Goal: Communication & Community: Connect with others

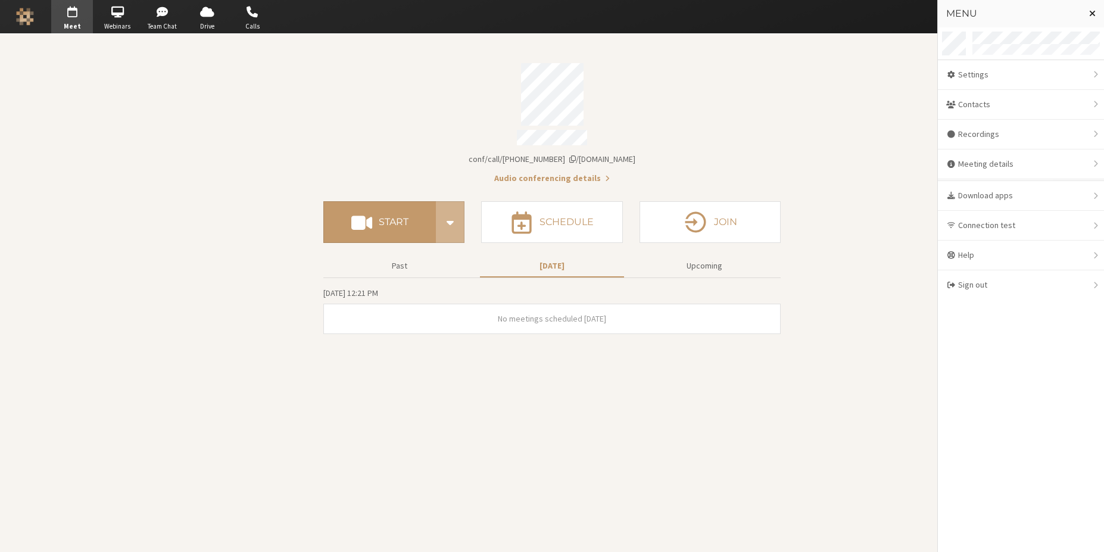
click at [1086, 13] on button "Close menu" at bounding box center [1092, 13] width 23 height 27
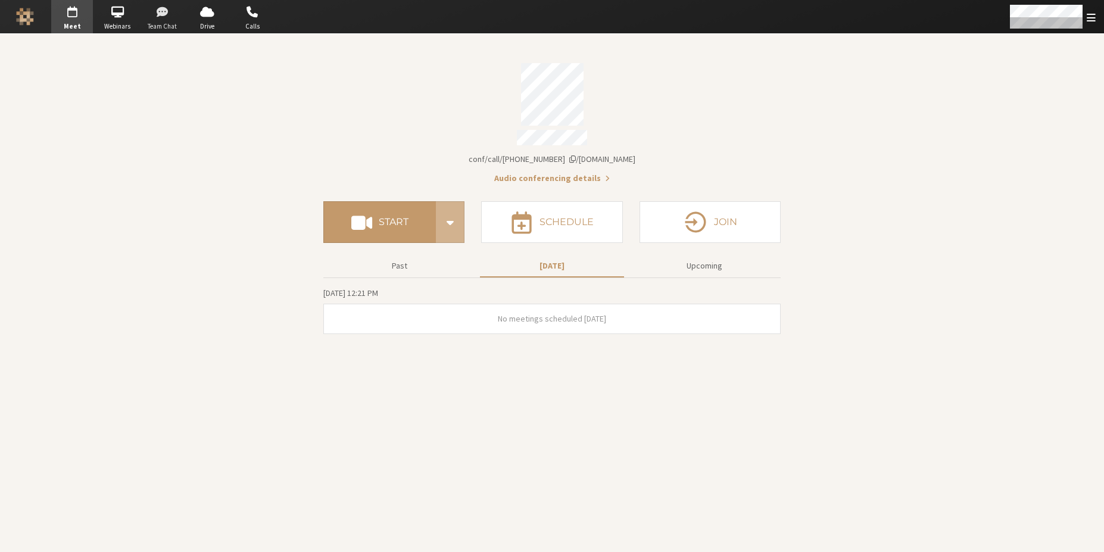
click at [167, 12] on span "button" at bounding box center [163, 11] width 42 height 19
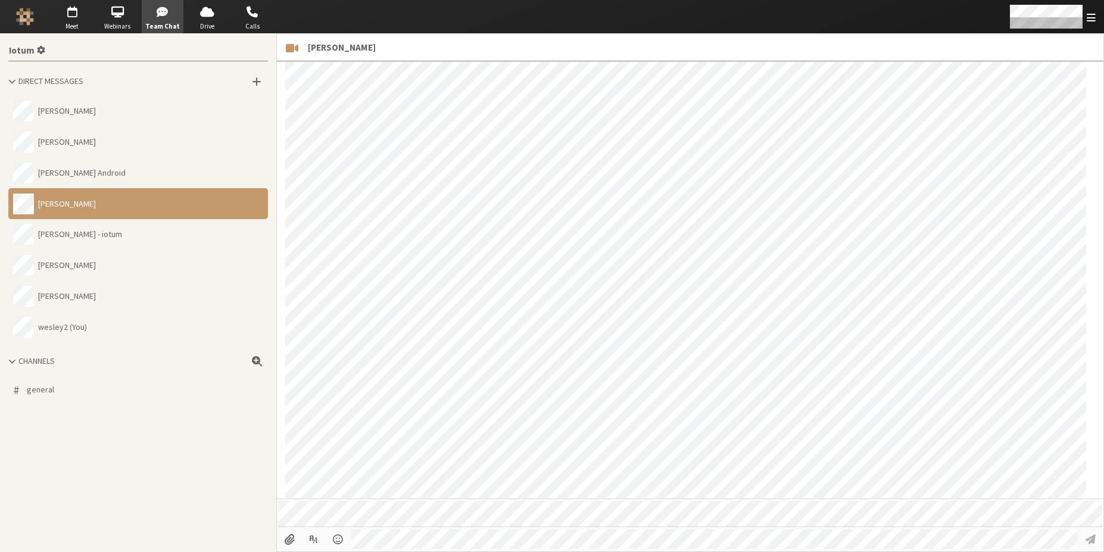
scroll to position [609, 0]
click at [101, 289] on button "Wes" at bounding box center [138, 296] width 260 height 31
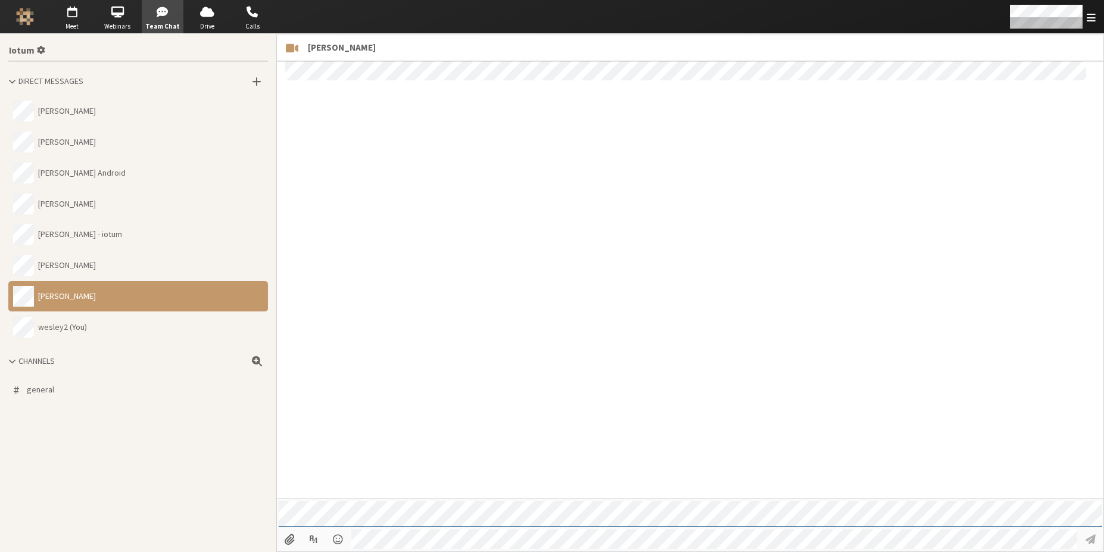
scroll to position [339, 0]
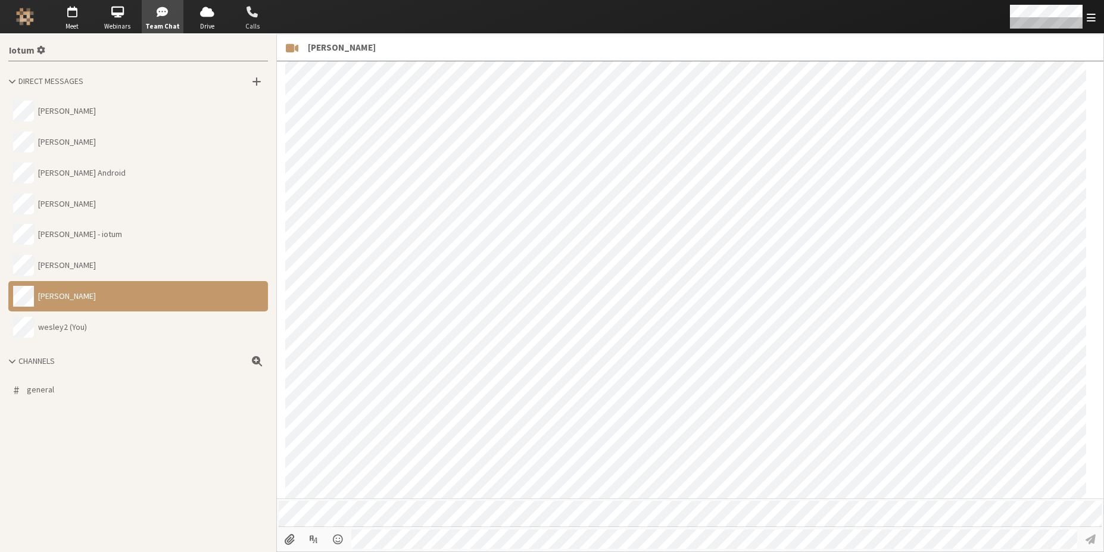
click at [247, 18] on span "button" at bounding box center [253, 11] width 42 height 19
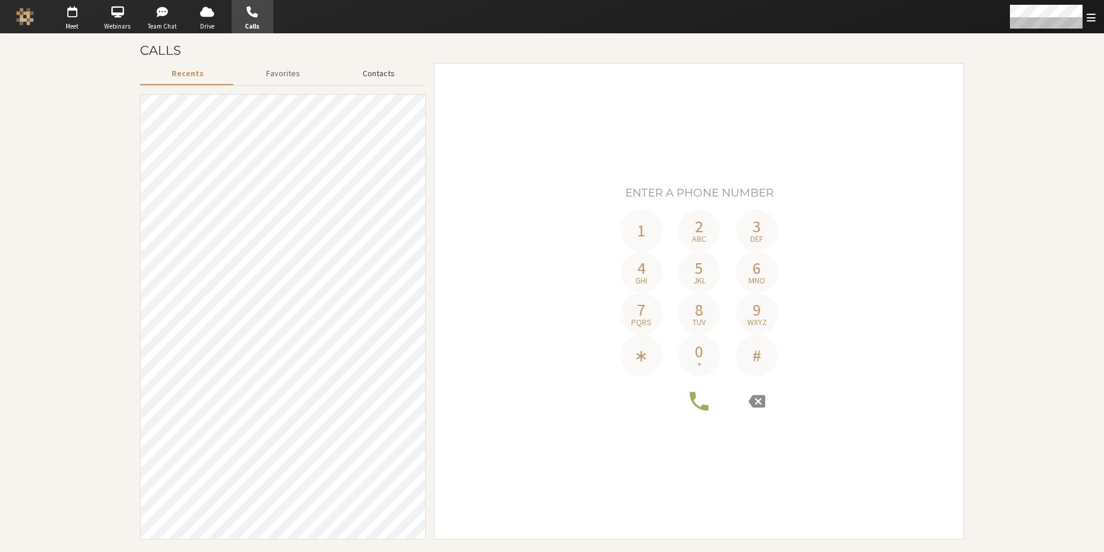
click at [373, 78] on button "Contacts" at bounding box center [378, 73] width 95 height 21
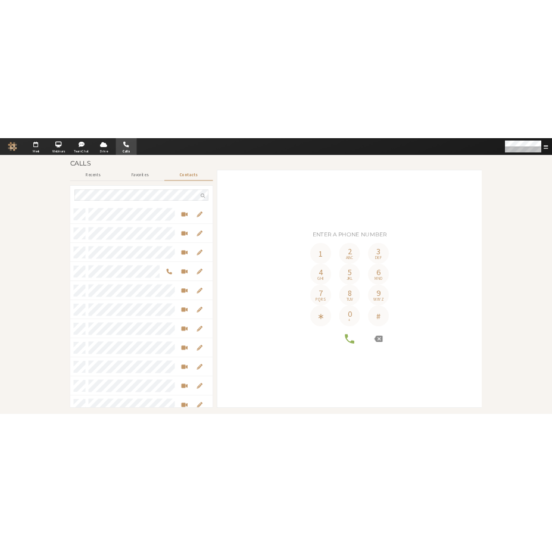
scroll to position [397, 276]
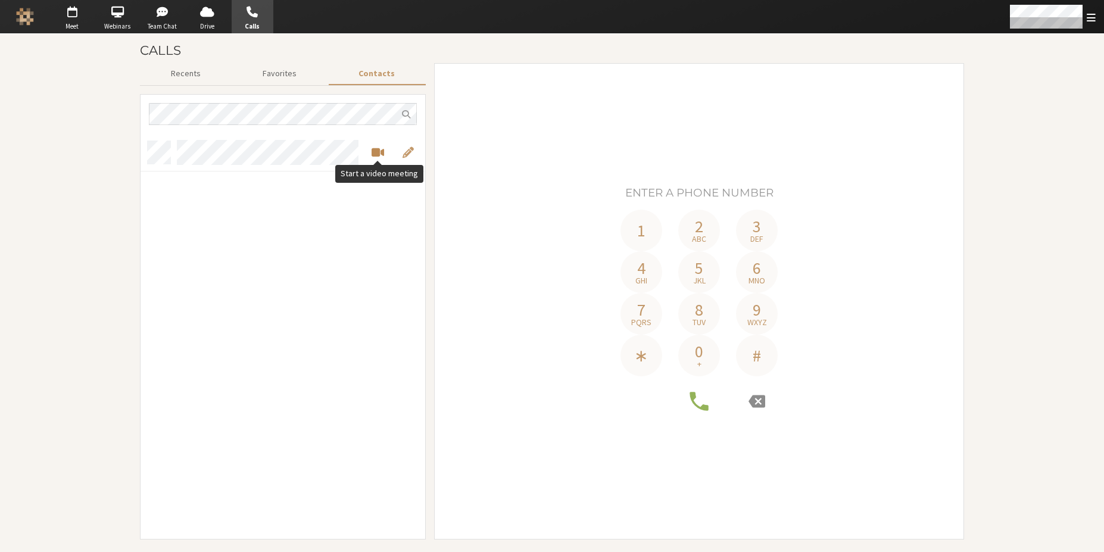
click at [372, 151] on span "Start a video meeting" at bounding box center [378, 152] width 13 height 14
click at [376, 149] on span "Start a video meeting" at bounding box center [378, 152] width 13 height 14
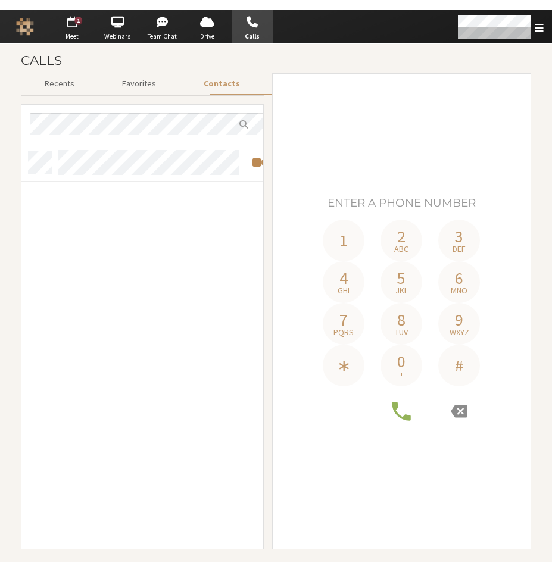
scroll to position [397, 232]
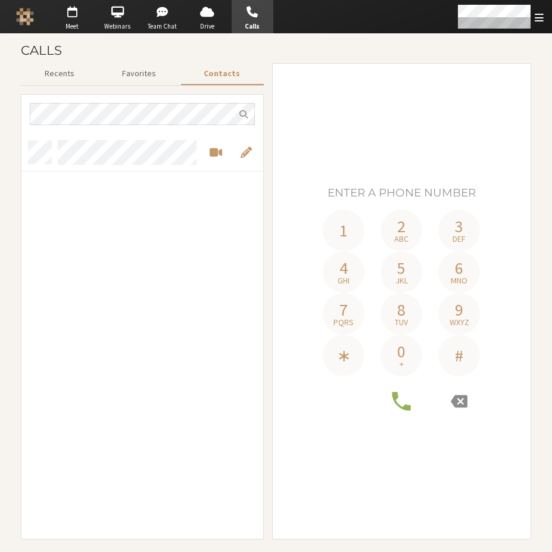
click at [327, 39] on div "Calls" at bounding box center [276, 50] width 510 height 25
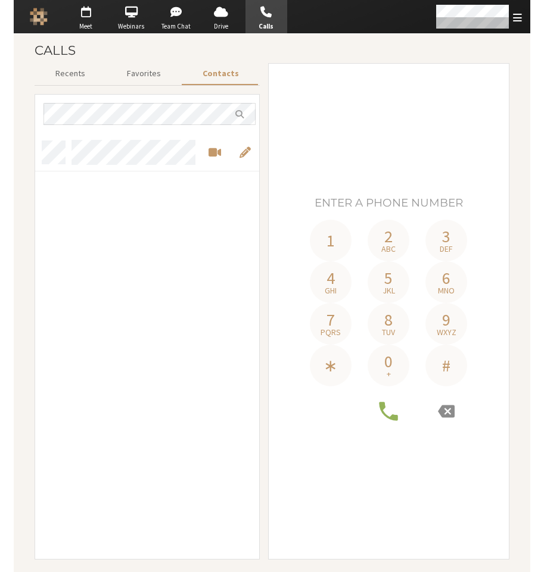
scroll to position [417, 224]
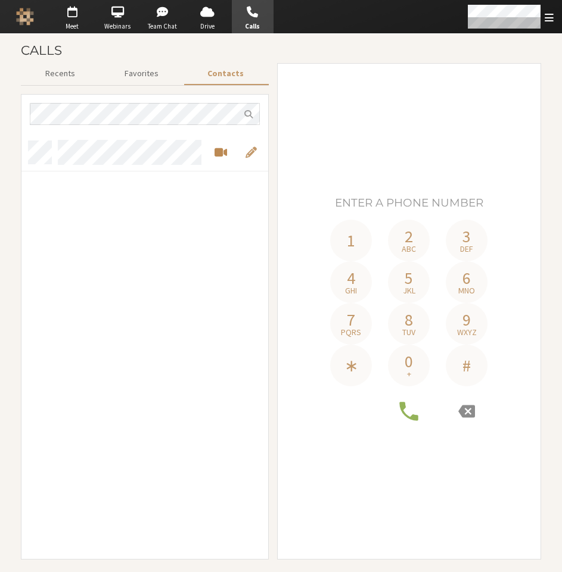
click at [222, 155] on span "Start a video meeting" at bounding box center [220, 152] width 13 height 14
click at [216, 156] on span "Start a video meeting" at bounding box center [220, 152] width 13 height 14
click at [275, 118] on div "Recents Favorites Contacts 1 2 abc 3 def 4 ghi 5 jkl 6 mno 7 pqrs 8 tuv 9 wxyz …" at bounding box center [281, 315] width 520 height 505
click at [219, 148] on span "Start a video meeting" at bounding box center [220, 152] width 13 height 14
click at [223, 154] on span "Start a video meeting" at bounding box center [220, 152] width 13 height 14
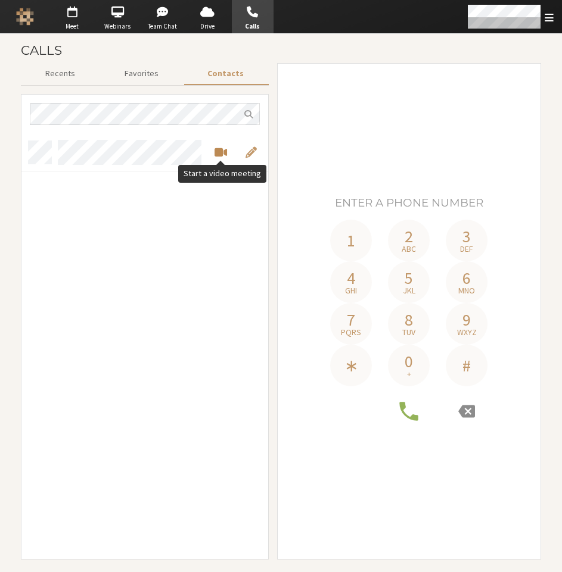
click at [219, 155] on span "Start a video meeting" at bounding box center [220, 152] width 13 height 14
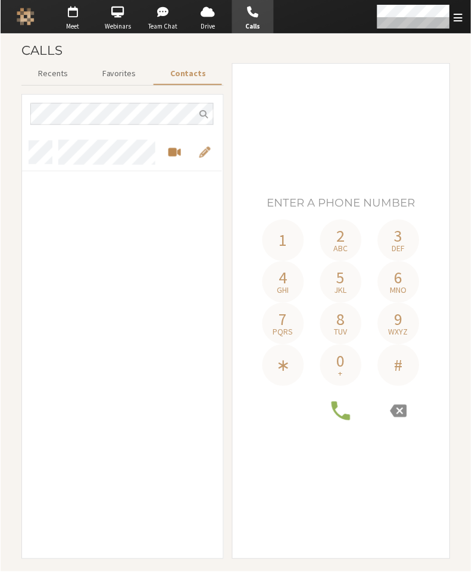
scroll to position [417, 192]
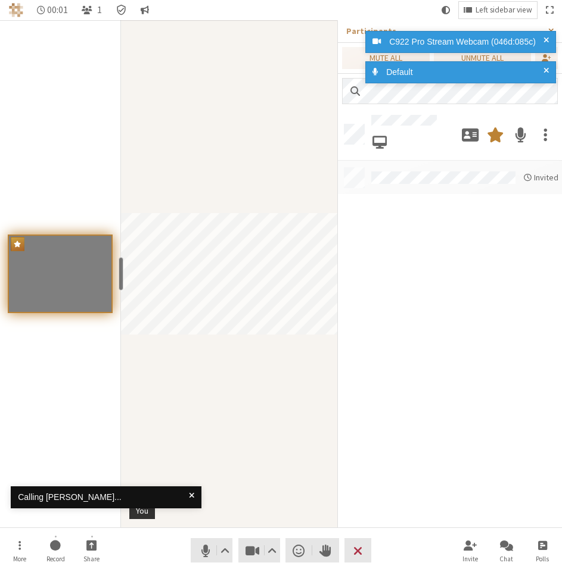
click at [549, 27] on span "Close sidebar" at bounding box center [550, 31] width 5 height 9
click at [548, 32] on div "C922 Pro Stream Webcam (046d:085c)" at bounding box center [460, 42] width 191 height 22
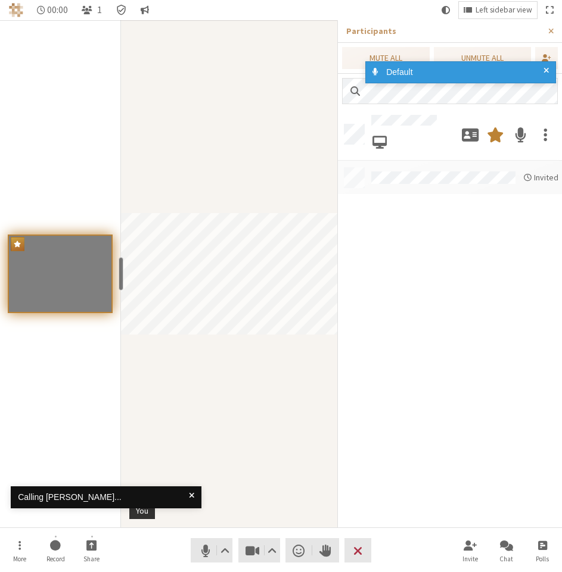
click at [548, 32] on div "C922 Pro Stream Webcam (046d:085c) Default" at bounding box center [458, 62] width 191 height 66
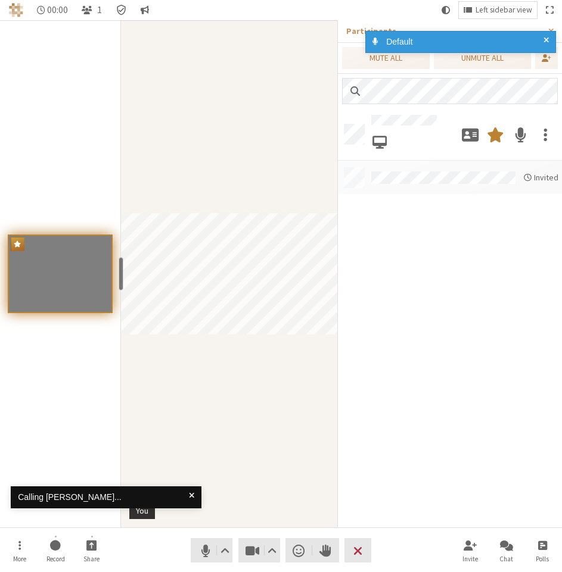
click at [549, 32] on div "Default" at bounding box center [460, 42] width 191 height 22
click at [542, 36] on div "Default" at bounding box center [465, 42] width 166 height 13
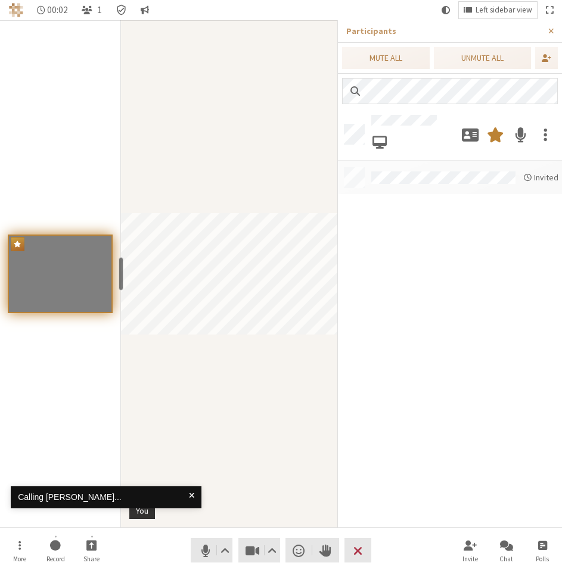
click at [551, 29] on div "Default" at bounding box center [458, 46] width 191 height 35
click at [551, 31] on span "Close sidebar" at bounding box center [550, 31] width 5 height 9
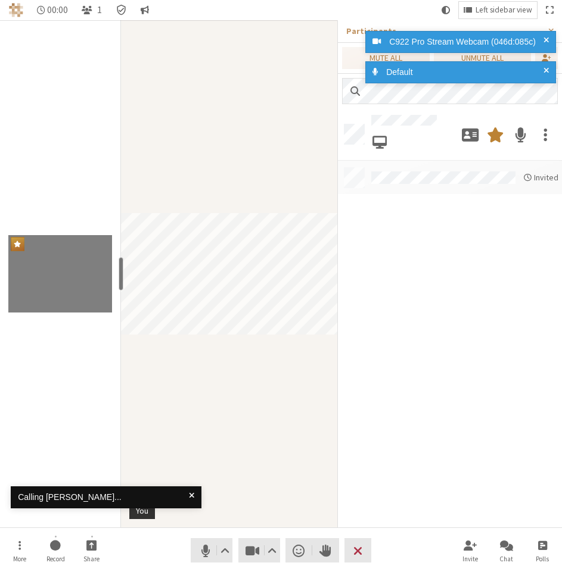
click at [544, 42] on span at bounding box center [545, 42] width 5 height 13
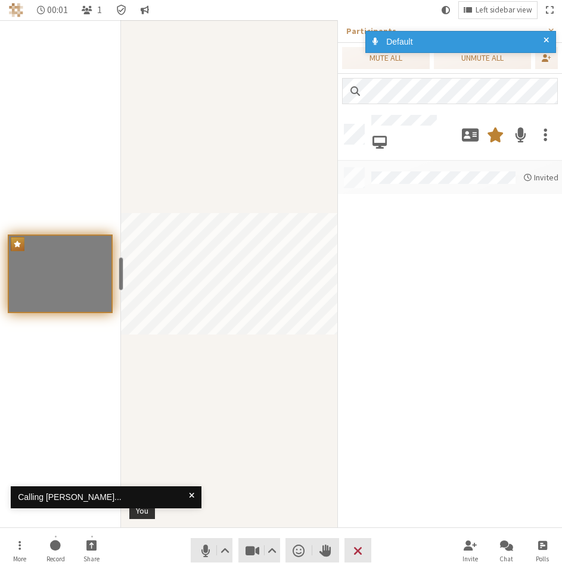
click at [547, 38] on span at bounding box center [545, 42] width 5 height 13
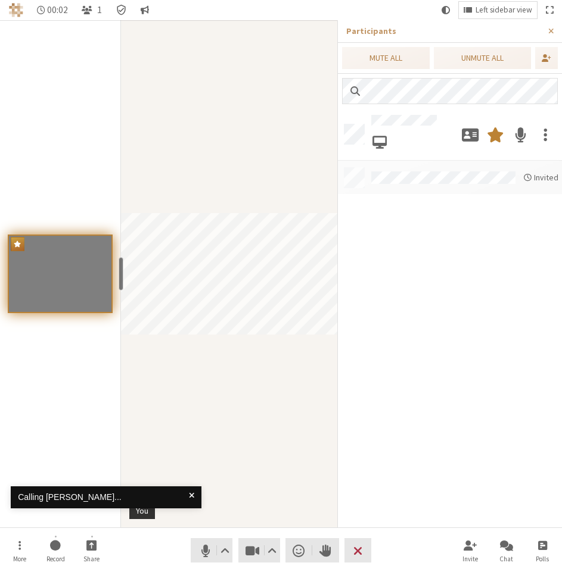
click at [551, 32] on div "Default" at bounding box center [458, 32] width 191 height 6
click at [551, 31] on span "Close sidebar" at bounding box center [550, 31] width 5 height 9
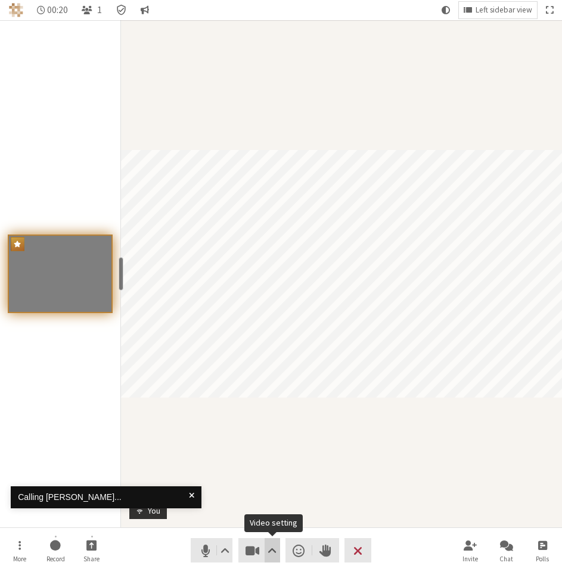
click at [273, 549] on span "Video setting" at bounding box center [271, 550] width 9 height 17
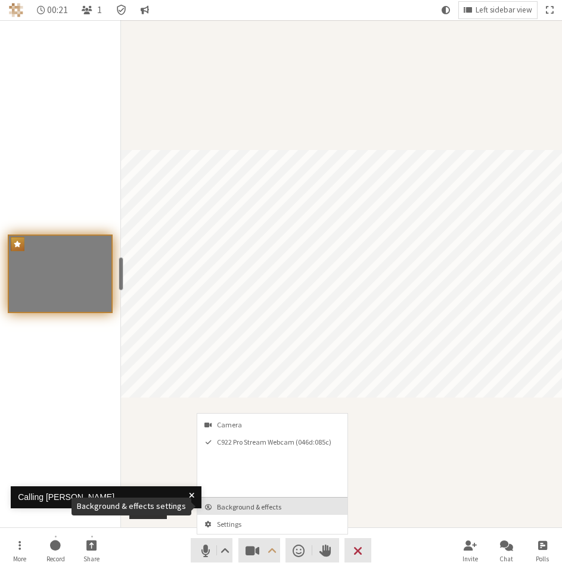
click at [278, 512] on button "Background & effects" at bounding box center [272, 506] width 150 height 17
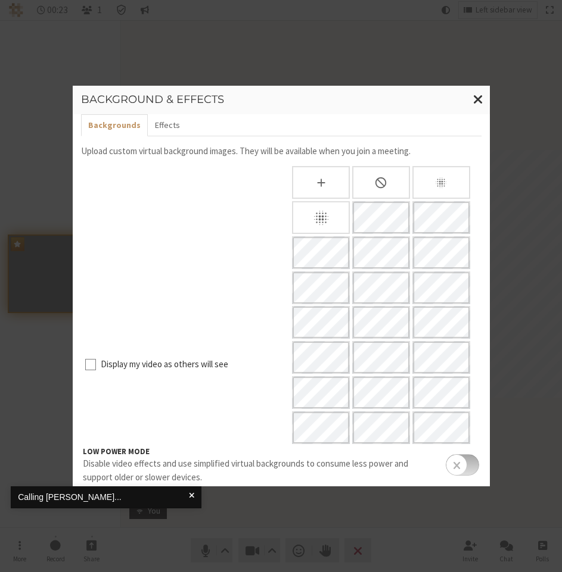
click at [375, 177] on icon "None" at bounding box center [381, 183] width 14 height 14
click at [474, 106] on span "Close modal" at bounding box center [478, 99] width 10 height 15
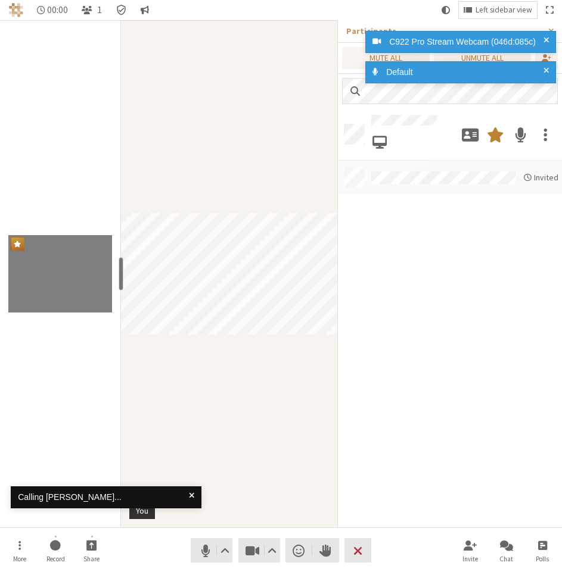
click at [547, 40] on span at bounding box center [545, 42] width 5 height 13
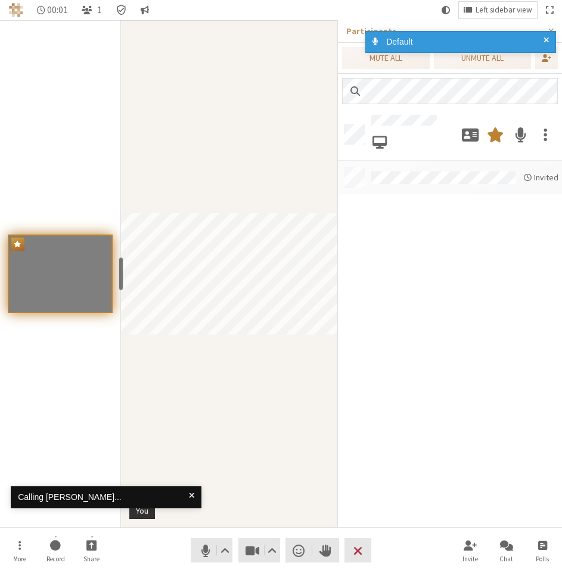
click at [545, 38] on span at bounding box center [545, 42] width 5 height 13
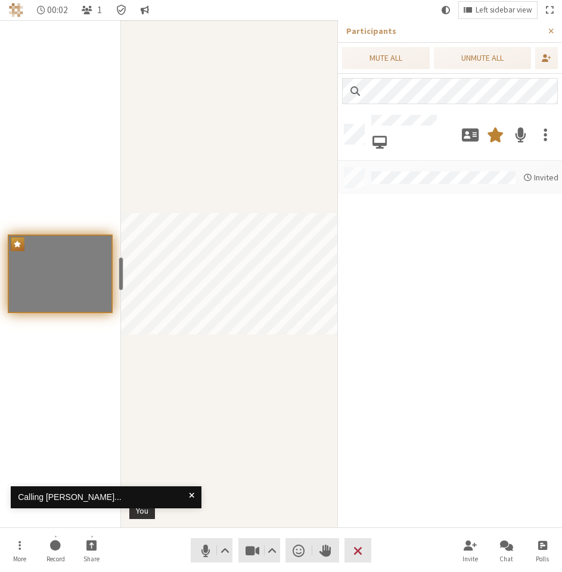
click at [551, 32] on div "Default" at bounding box center [458, 46] width 191 height 35
click at [551, 32] on span "Close sidebar" at bounding box center [550, 31] width 5 height 9
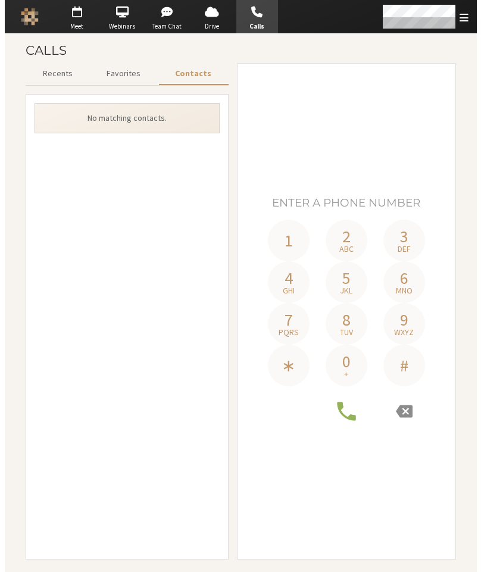
scroll to position [417, 192]
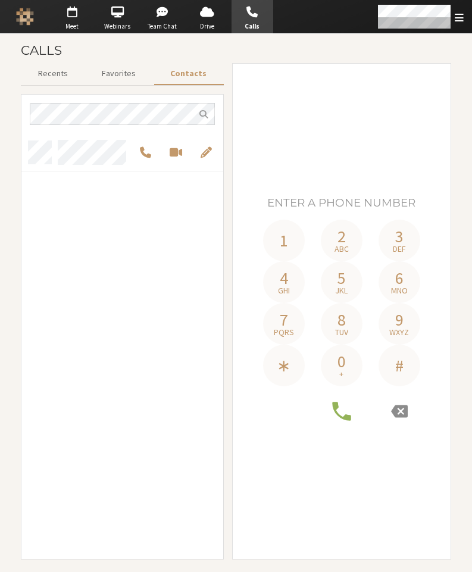
click at [90, 242] on div "grid" at bounding box center [122, 346] width 202 height 426
click at [145, 155] on span "Call by phone" at bounding box center [145, 152] width 11 height 14
click at [66, 141] on select "Mobile: +1 647 217 7762" at bounding box center [121, 151] width 111 height 21
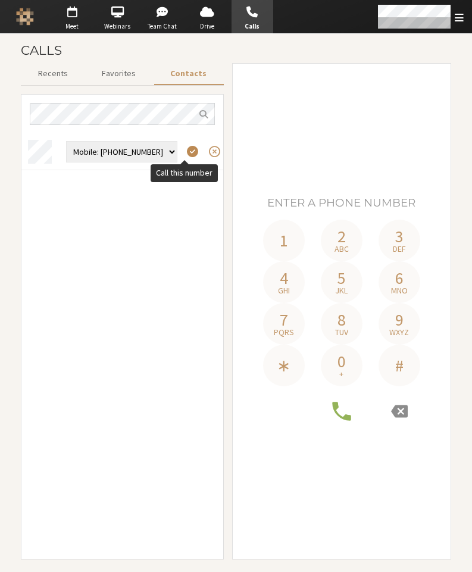
click at [187, 151] on span "Call this number" at bounding box center [192, 152] width 11 height 14
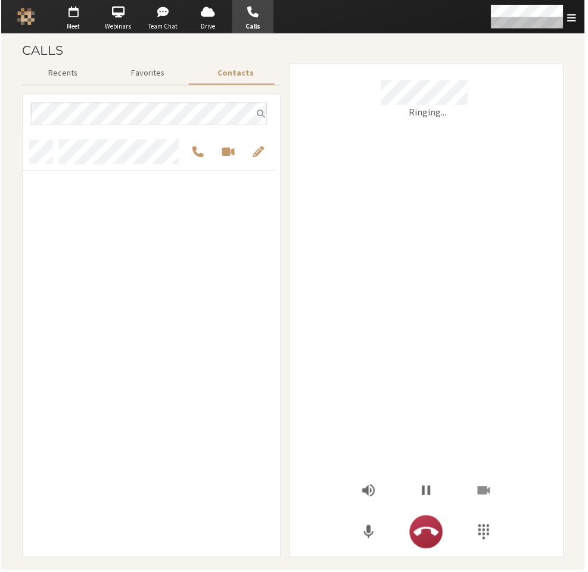
scroll to position [0, 0]
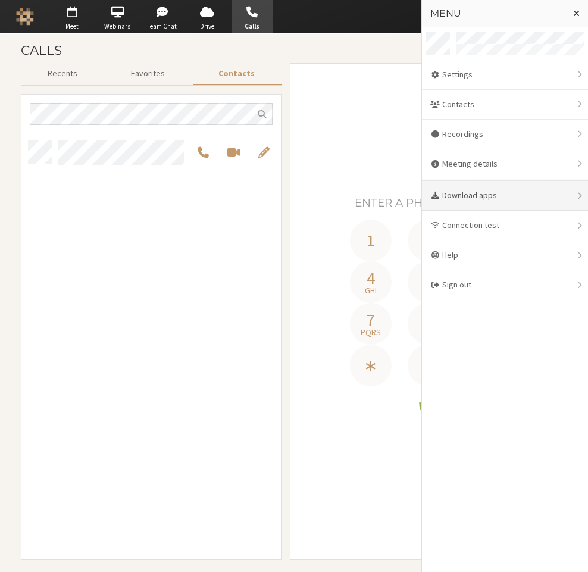
click at [472, 197] on div "Download apps" at bounding box center [505, 196] width 166 height 30
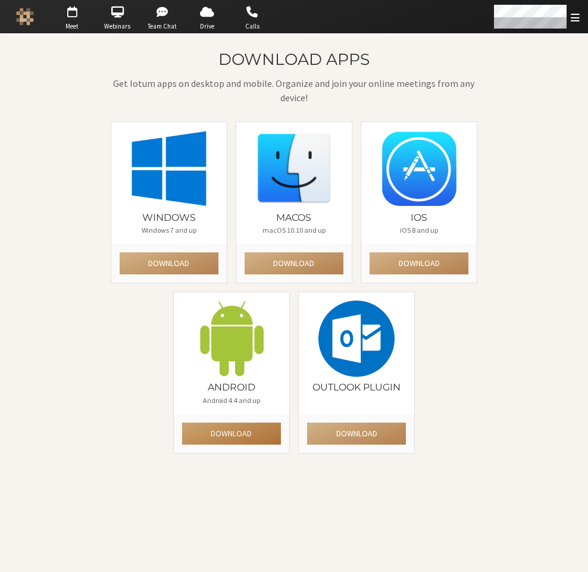
click at [237, 433] on button "Download" at bounding box center [231, 434] width 99 height 22
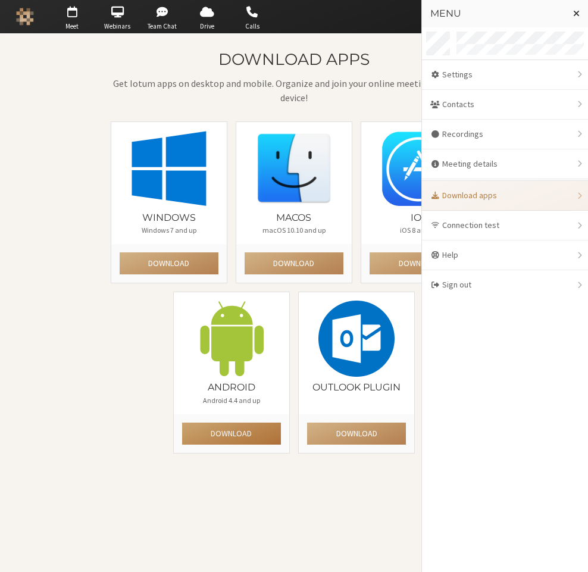
click at [216, 431] on button "Download" at bounding box center [231, 434] width 99 height 22
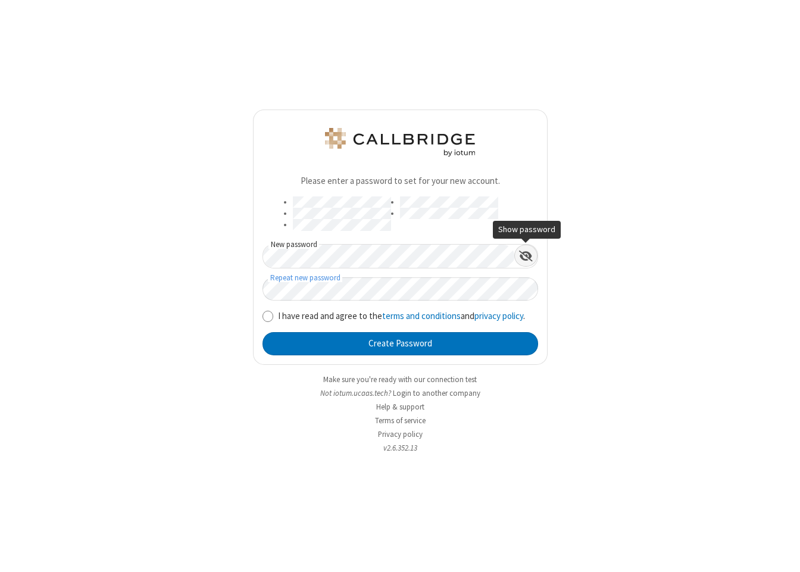
click at [522, 246] on div "Show password" at bounding box center [525, 256] width 23 height 22
click at [267, 317] on input "I have read and agree to the terms and conditions and privacy policy ." at bounding box center [268, 316] width 11 height 13
checkbox input "true"
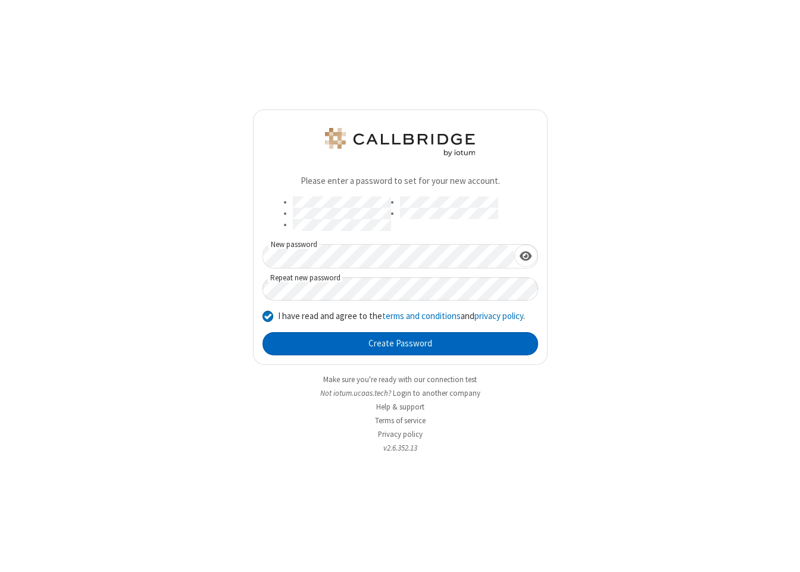
click at [338, 346] on button "Create Password" at bounding box center [401, 344] width 276 height 24
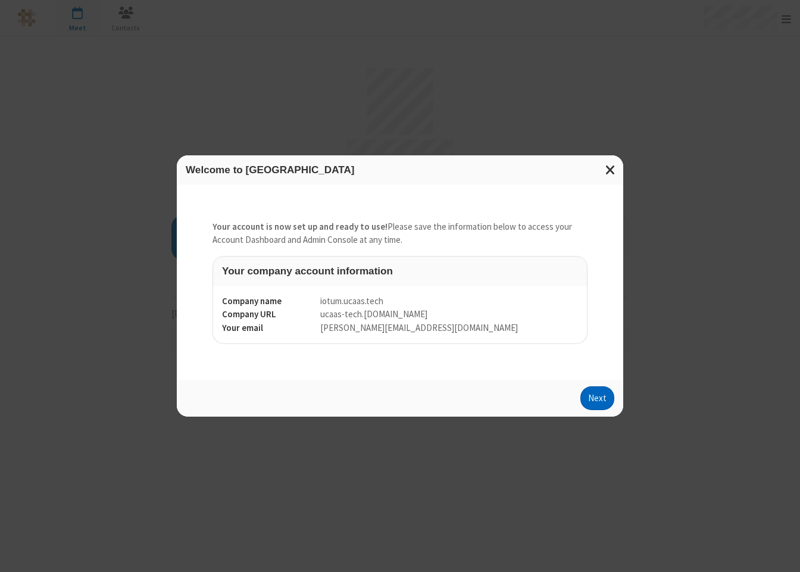
click at [598, 397] on button "Next" at bounding box center [598, 398] width 34 height 24
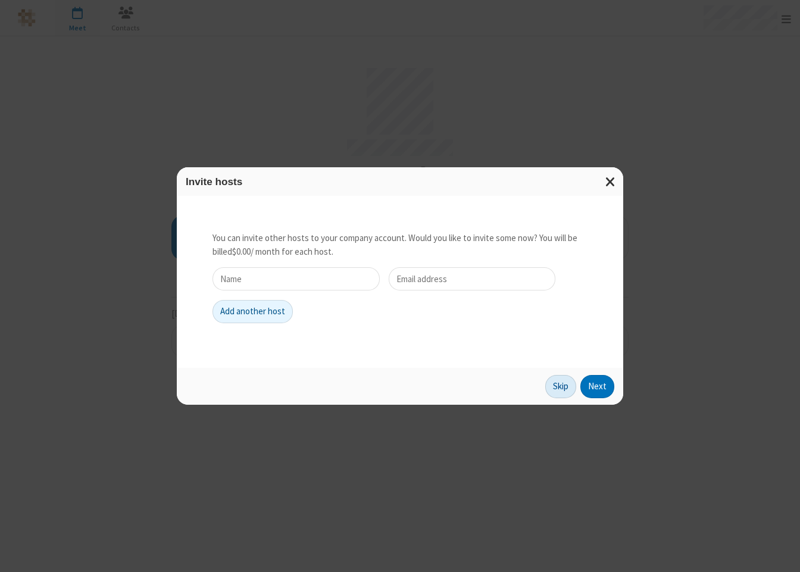
click at [573, 387] on button "Skip" at bounding box center [560, 387] width 31 height 24
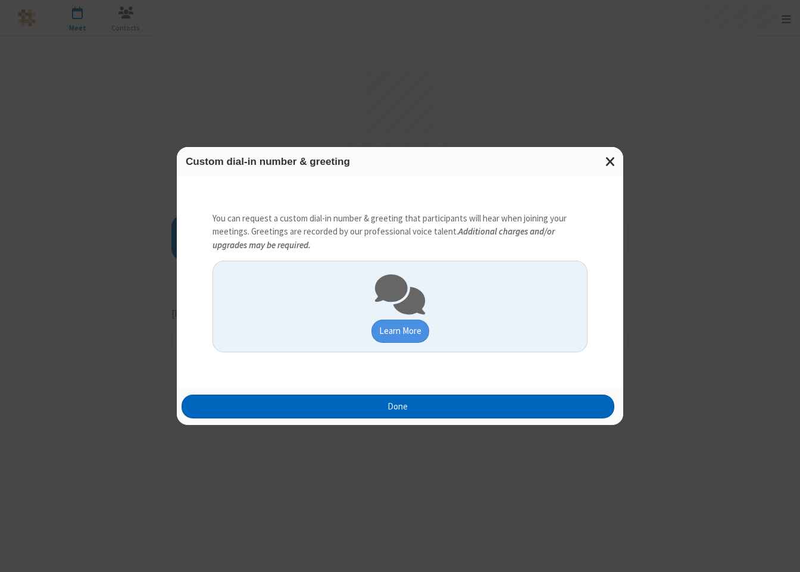
click at [537, 416] on button "Done" at bounding box center [399, 407] width 434 height 24
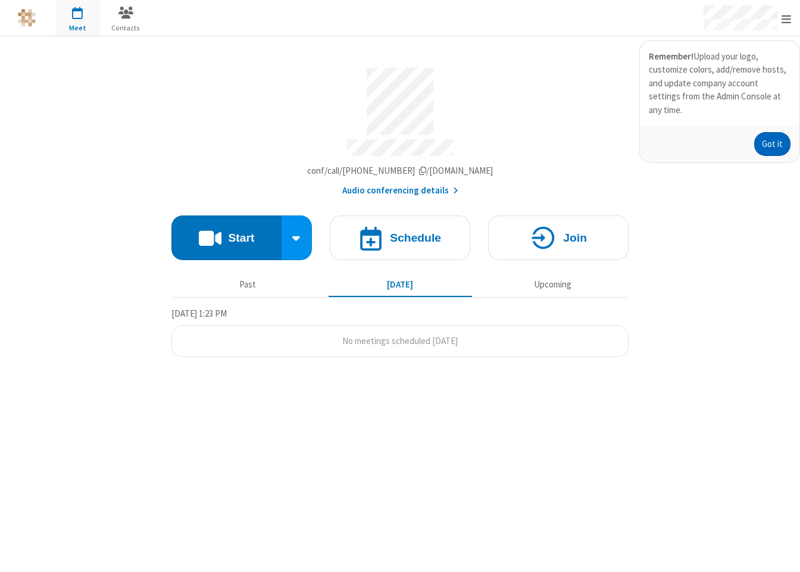
click at [769, 132] on button "Got it" at bounding box center [772, 144] width 36 height 24
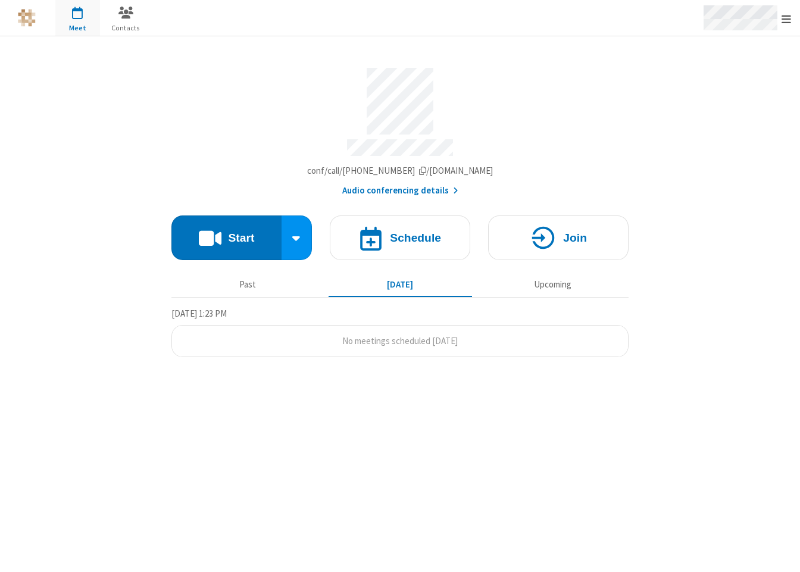
click at [786, 21] on span "Open menu" at bounding box center [787, 19] width 10 height 12
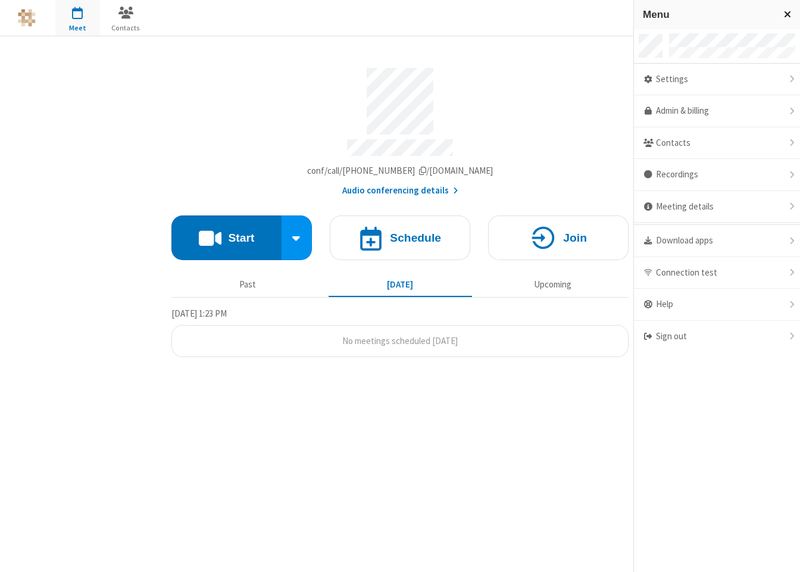
click at [785, 15] on span "Close menu" at bounding box center [787, 14] width 7 height 10
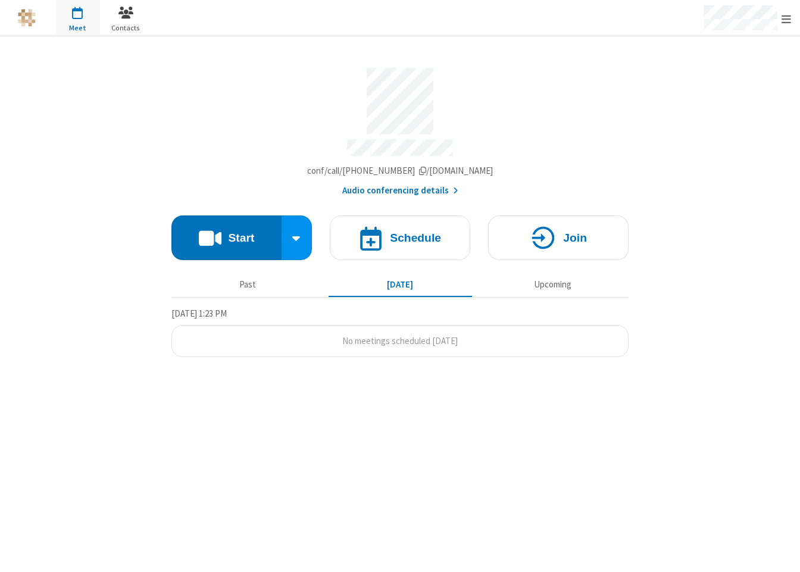
click at [124, 24] on span "Contacts" at bounding box center [126, 28] width 45 height 11
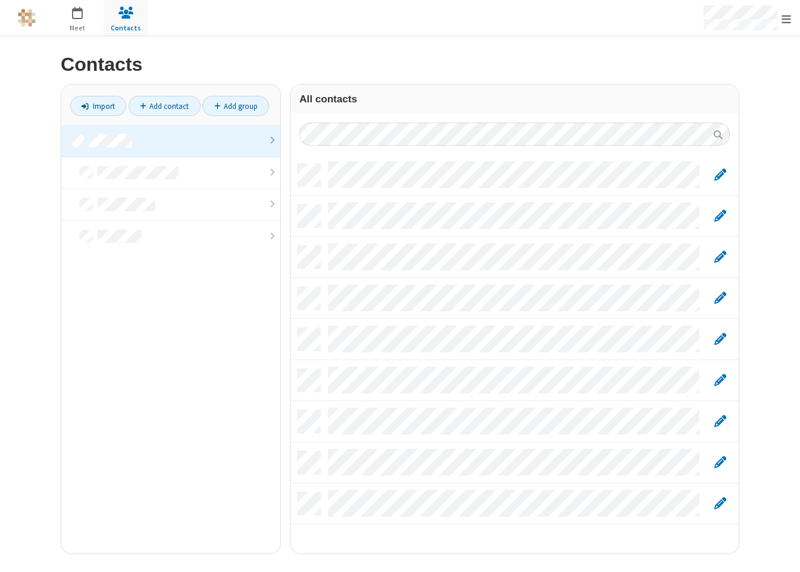
scroll to position [390, 439]
click at [86, 20] on span "button" at bounding box center [77, 12] width 45 height 20
